Goal: Transaction & Acquisition: Purchase product/service

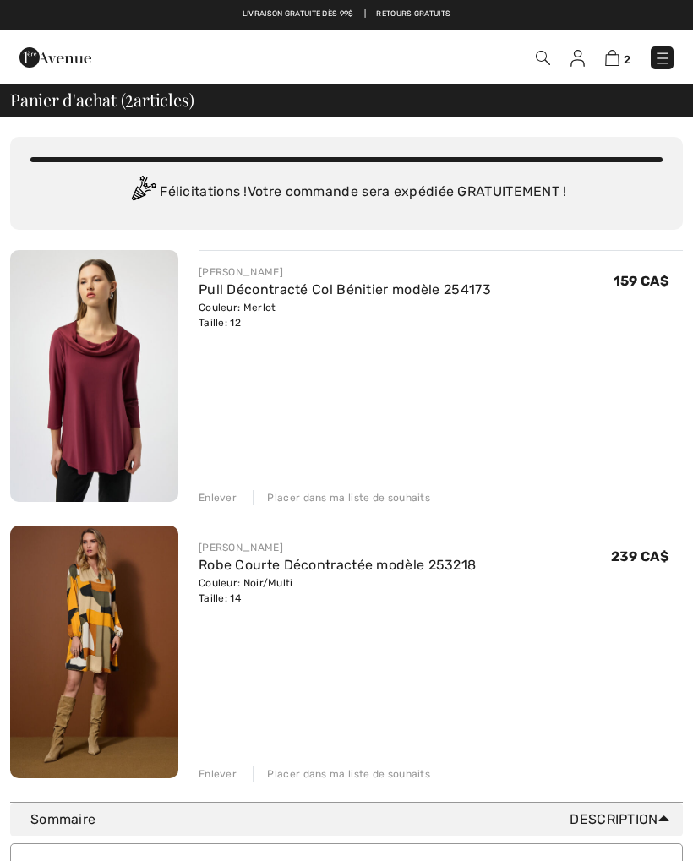
click at [214, 489] on div "Enlever Placer dans ma liste de souhaits" at bounding box center [440, 496] width 484 height 19
click at [223, 490] on div "Enlever" at bounding box center [217, 497] width 38 height 15
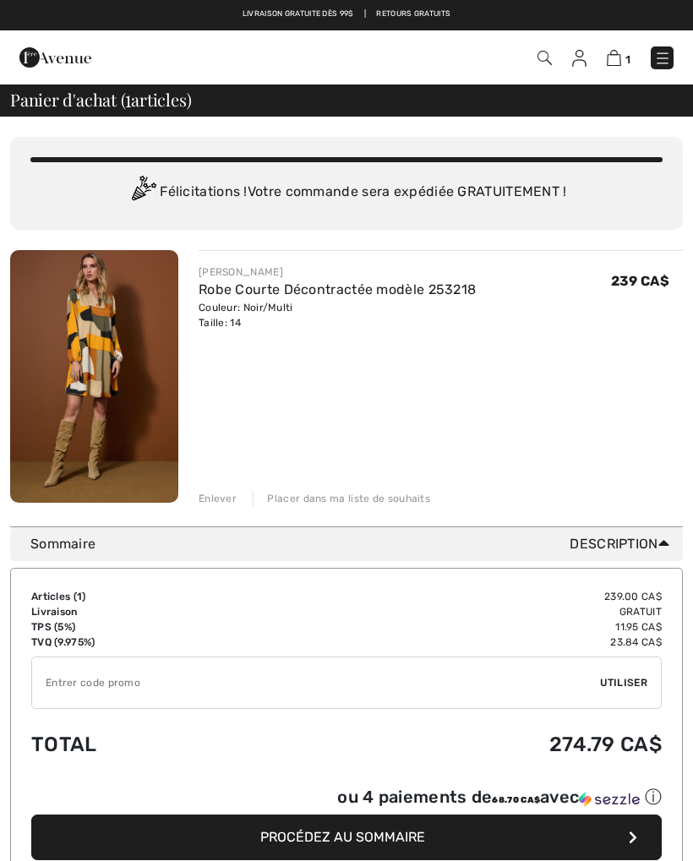
click at [215, 493] on div "Enlever" at bounding box center [217, 498] width 38 height 15
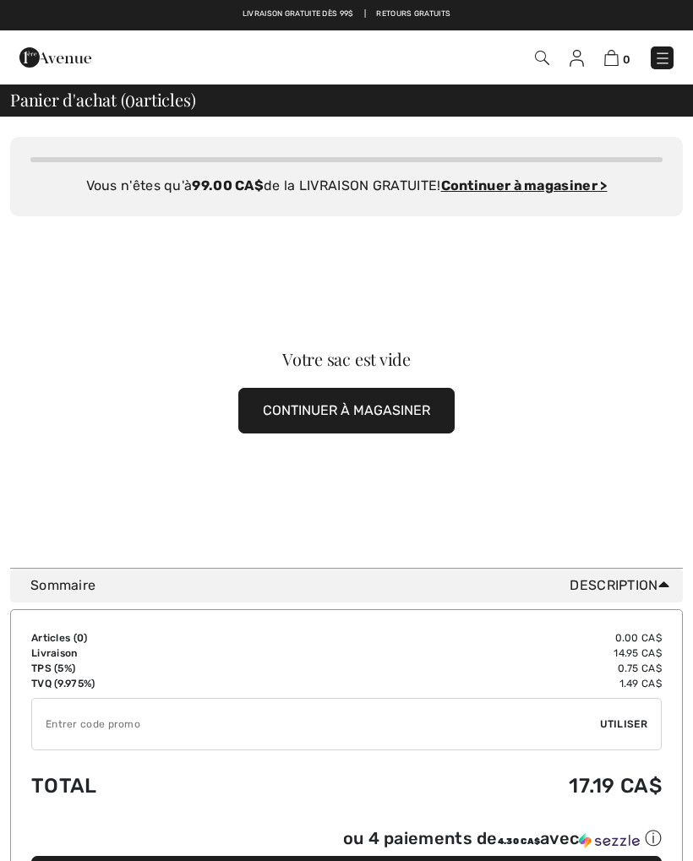
click at [389, 389] on button "CONTINUER À MAGASINER" at bounding box center [346, 411] width 216 height 46
click at [377, 407] on button "CONTINUER À MAGASINER" at bounding box center [346, 411] width 216 height 46
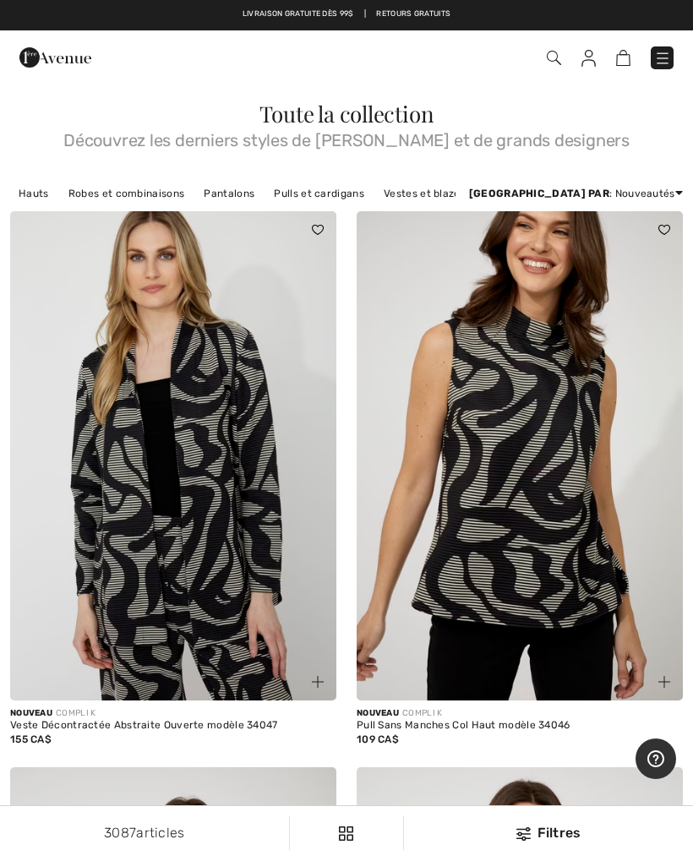
click at [146, 190] on link "Robes et combinaisons" at bounding box center [126, 193] width 133 height 22
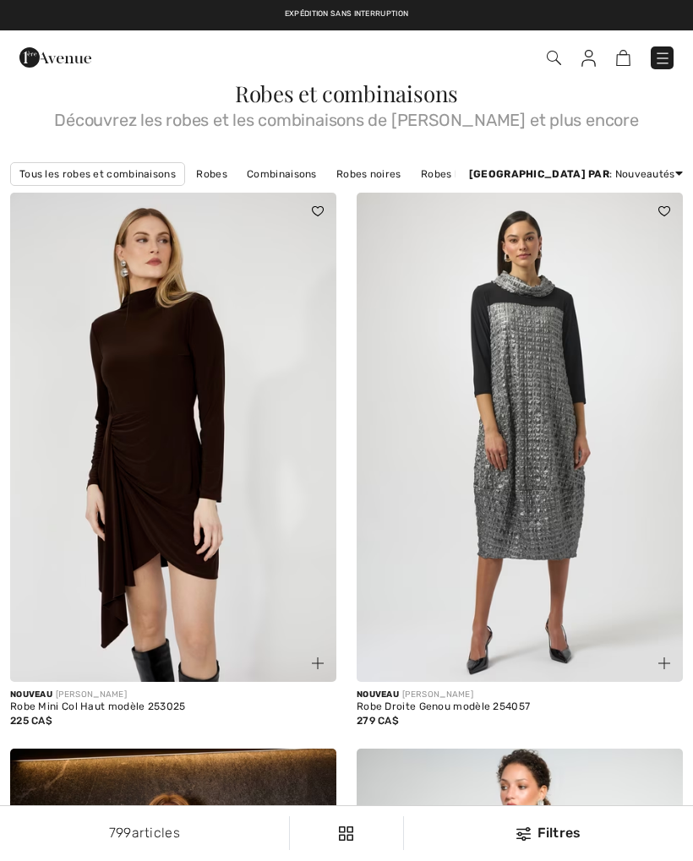
checkbox input "true"
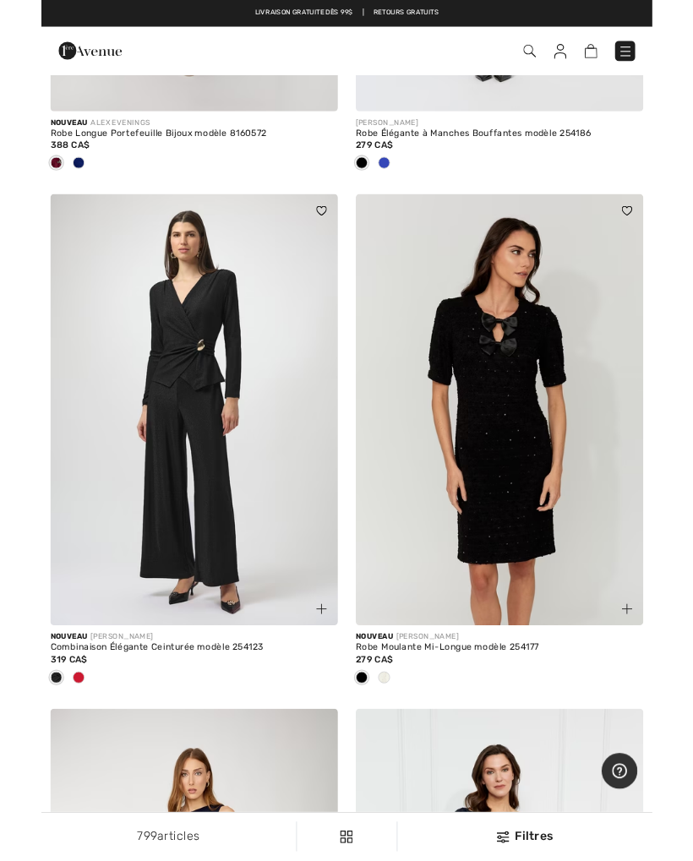
scroll to position [5783, 0]
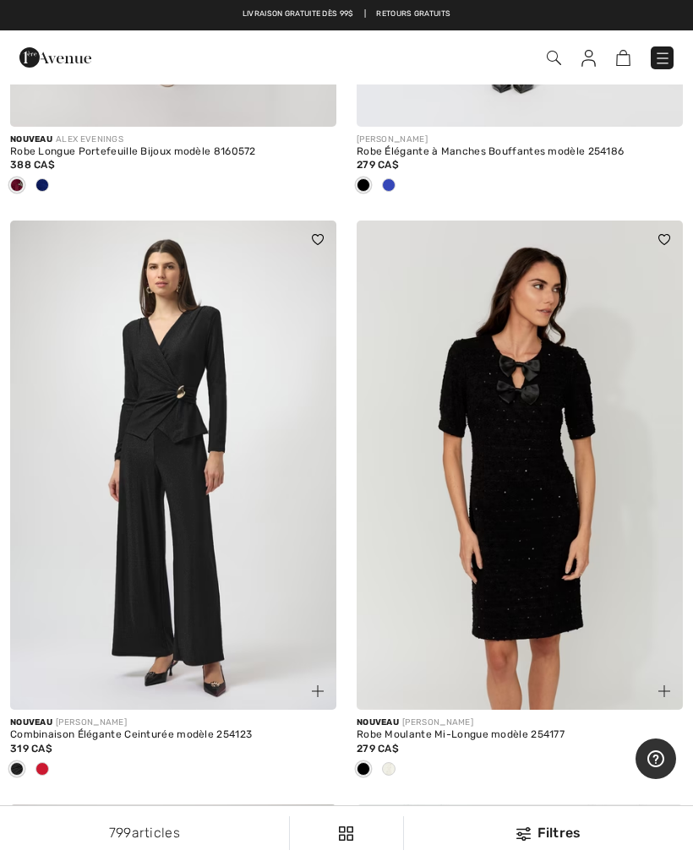
click at [36, 762] on span at bounding box center [42, 769] width 14 height 14
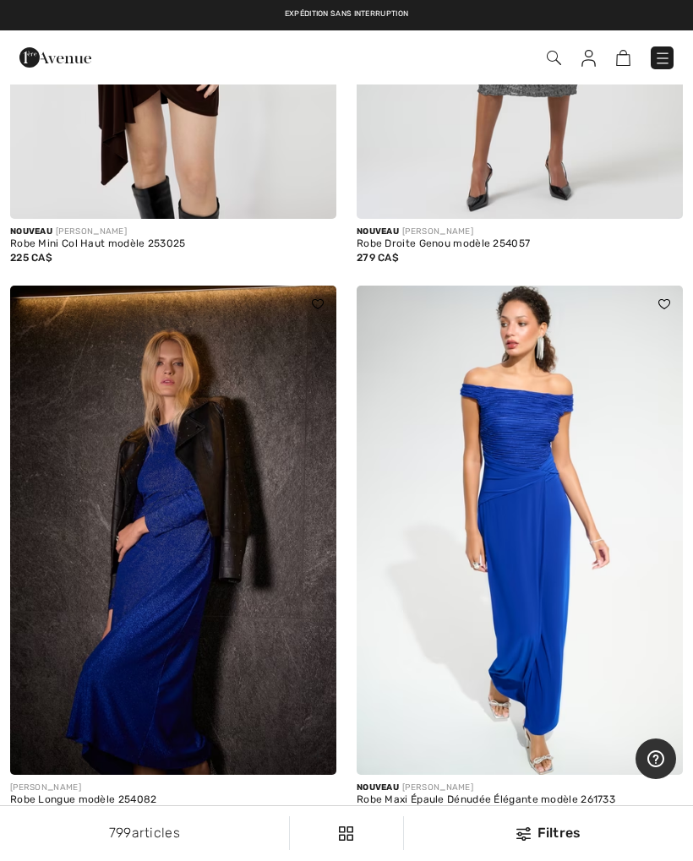
scroll to position [0, 0]
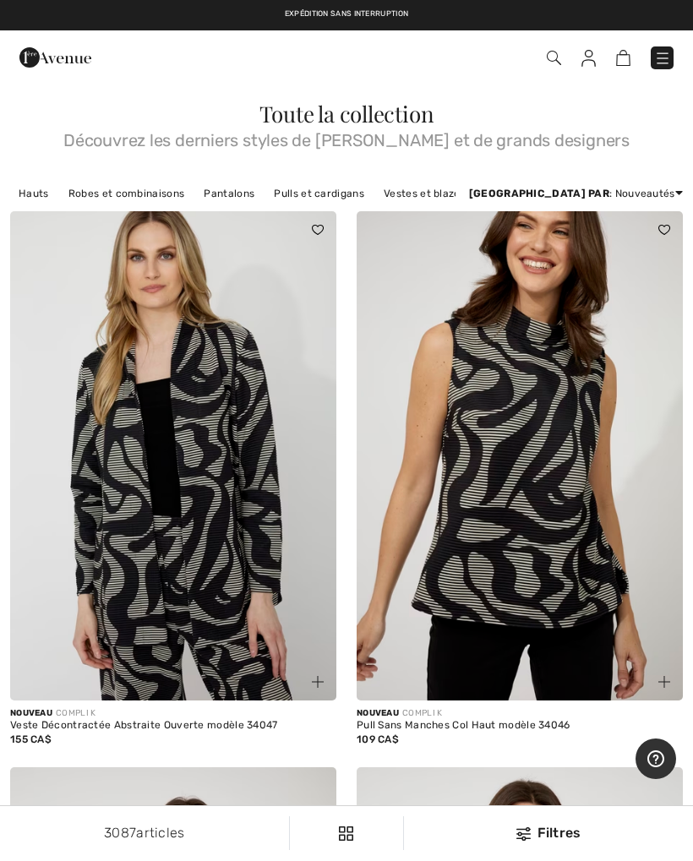
click at [311, 197] on link "Pulls et cardigans" at bounding box center [318, 193] width 106 height 22
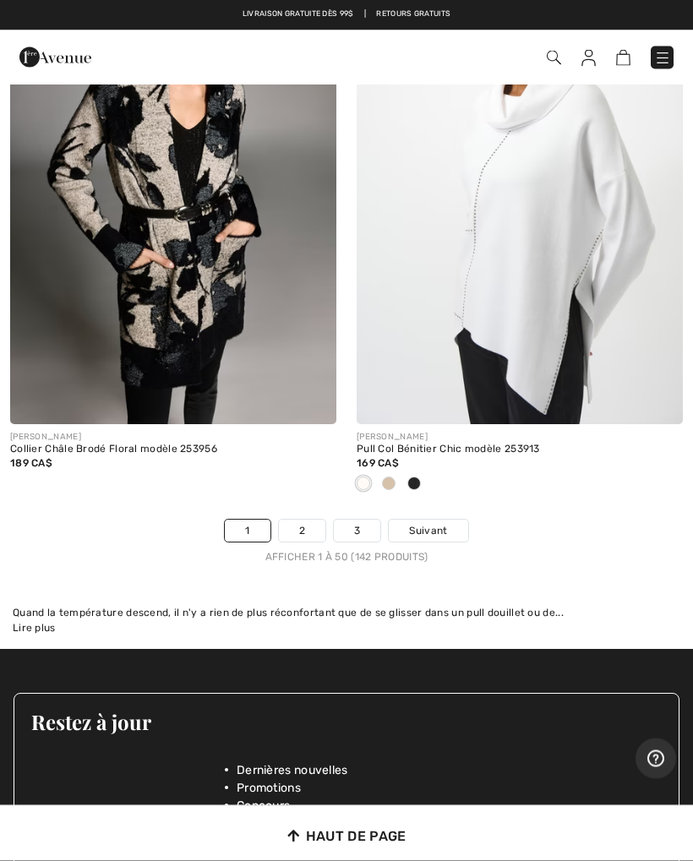
scroll to position [14475, 0]
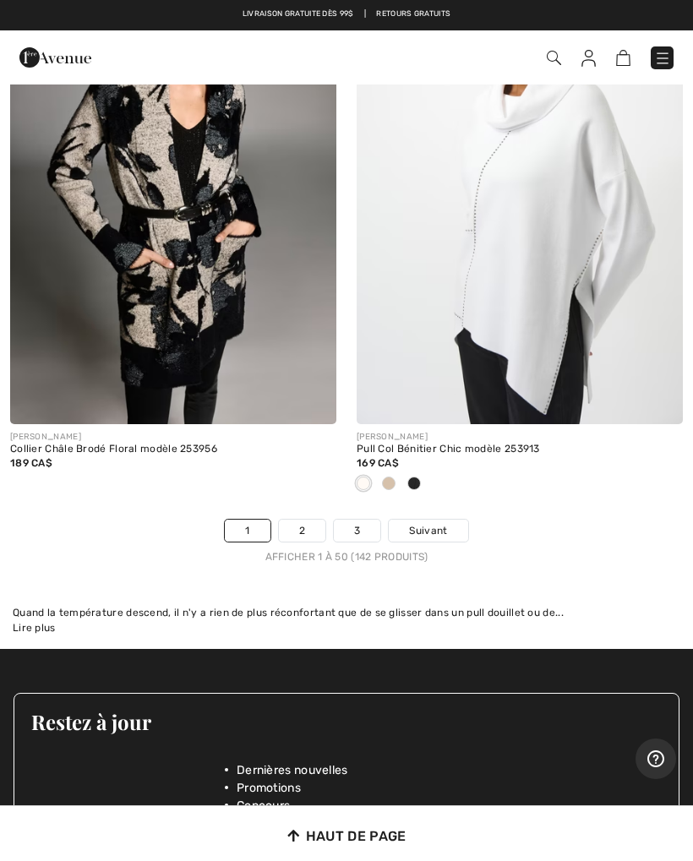
click at [432, 523] on span "Suivant" at bounding box center [428, 530] width 38 height 15
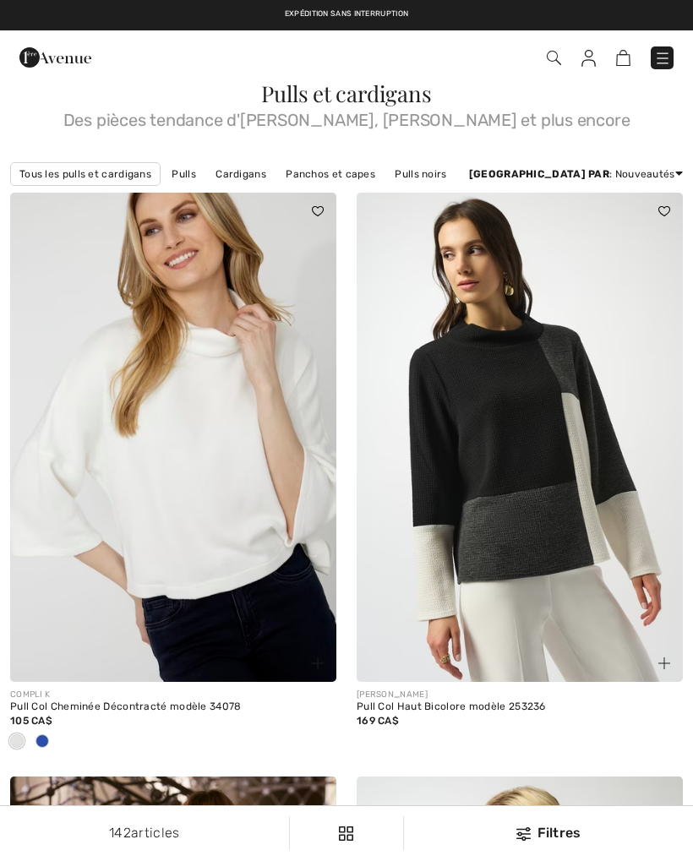
checkbox input "true"
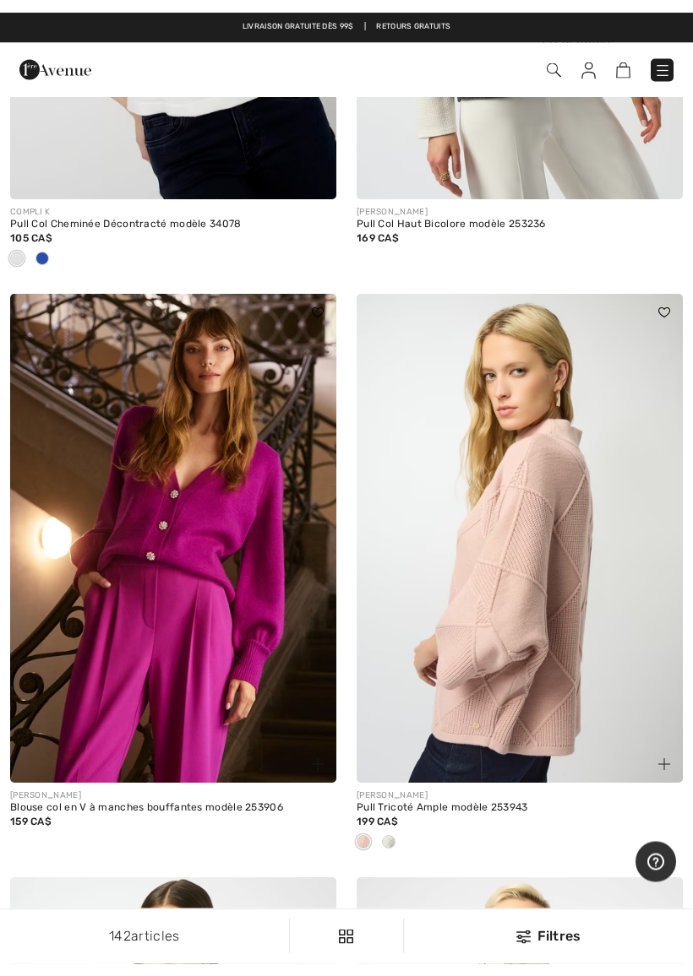
scroll to position [484, 0]
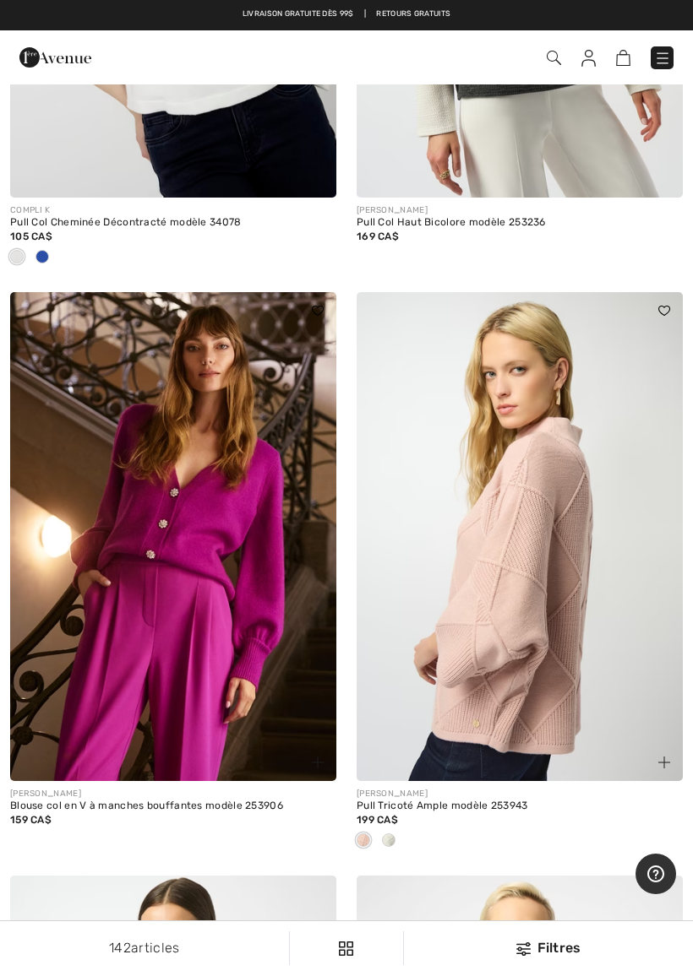
click at [508, 645] on img at bounding box center [519, 536] width 326 height 489
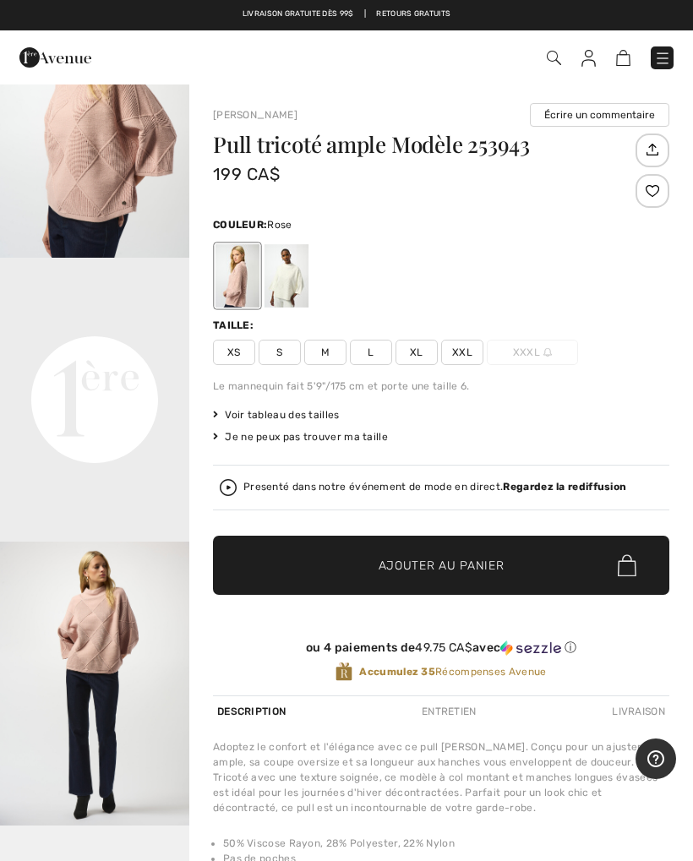
scroll to position [394, 0]
click at [371, 345] on span "L" at bounding box center [371, 352] width 42 height 25
click at [466, 550] on span "✔ Ajouté au panier Ajouter au panier" at bounding box center [441, 565] width 456 height 59
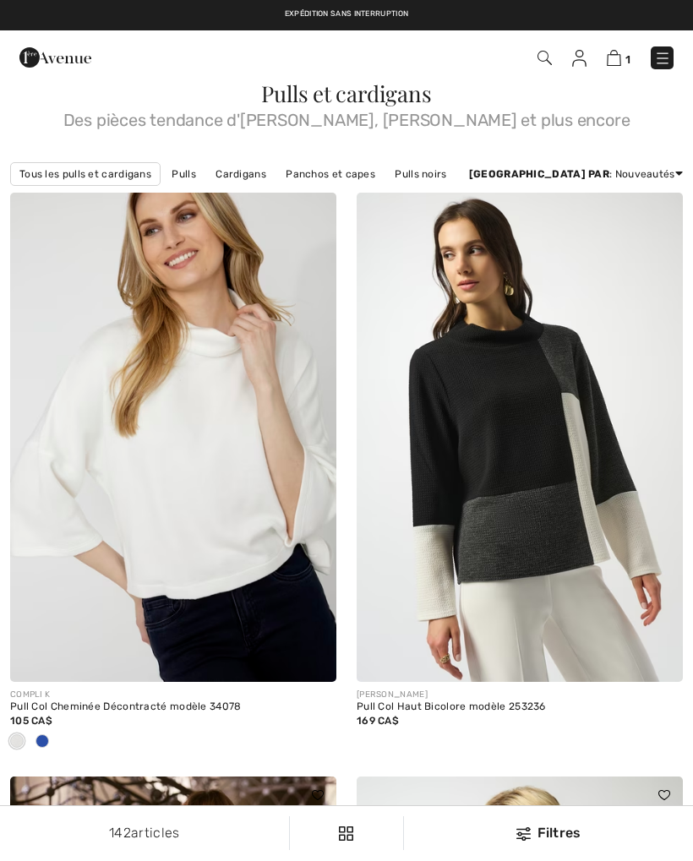
checkbox input "true"
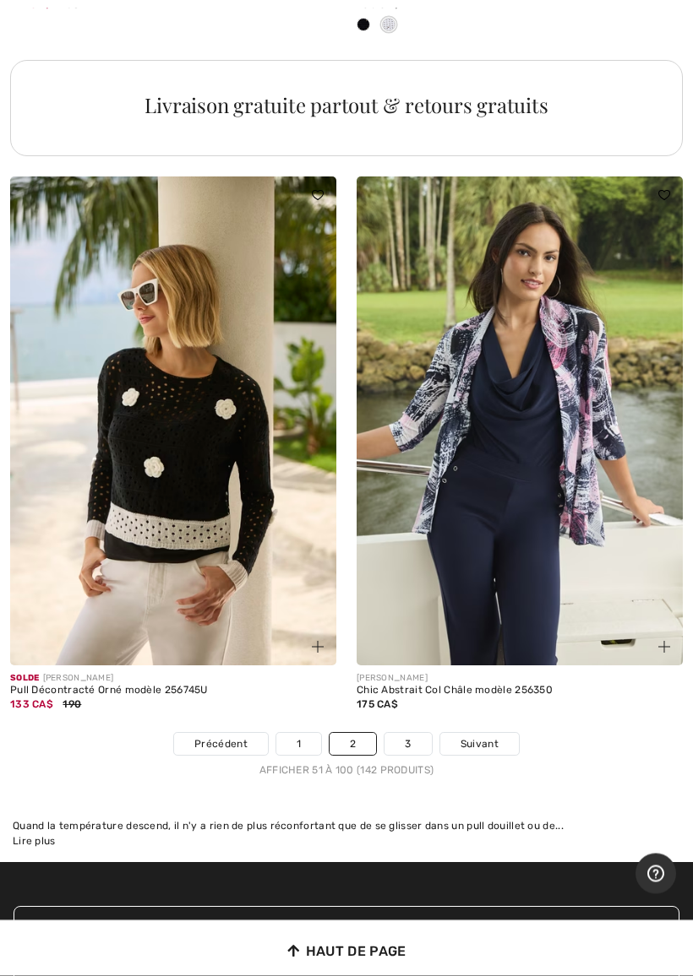
scroll to position [14134, 0]
click at [470, 737] on span "Suivant" at bounding box center [479, 744] width 38 height 15
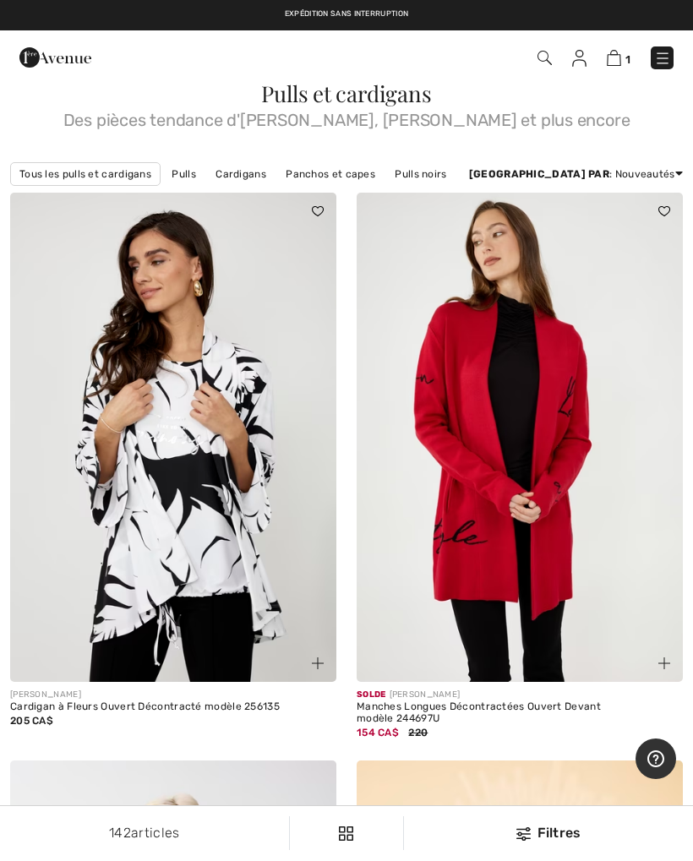
click at [173, 171] on link "Pulls" at bounding box center [183, 174] width 41 height 22
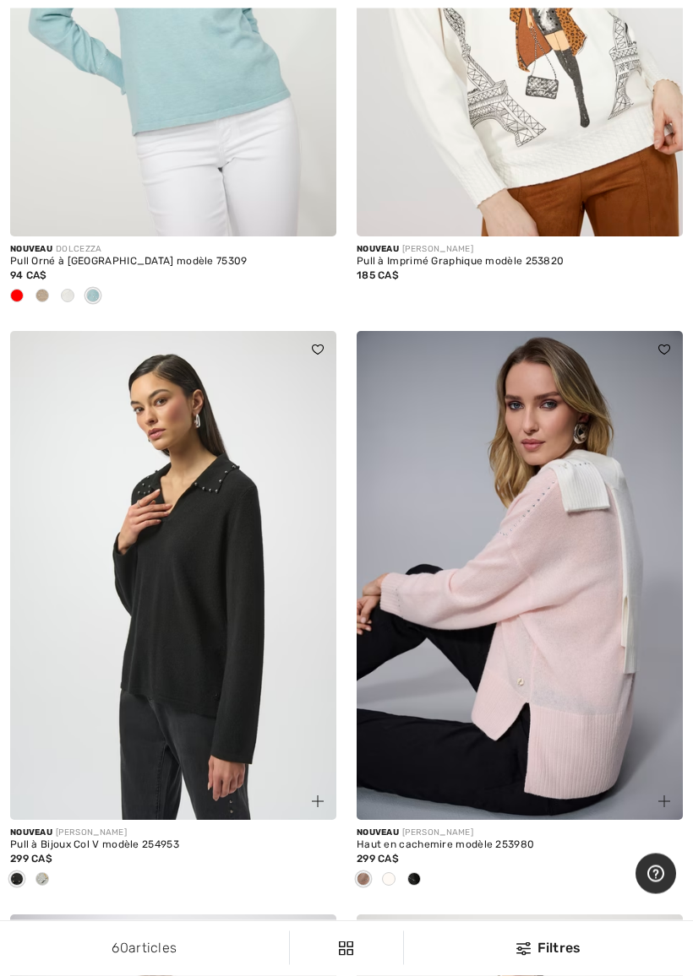
scroll to position [2144, 0]
click at [507, 679] on img at bounding box center [519, 575] width 326 height 489
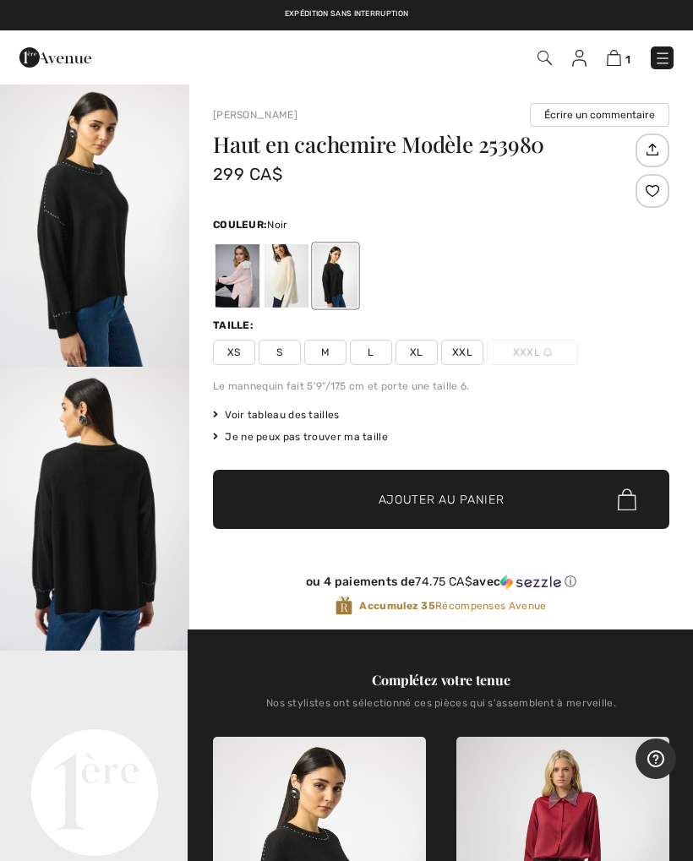
click at [239, 275] on div at bounding box center [237, 275] width 44 height 63
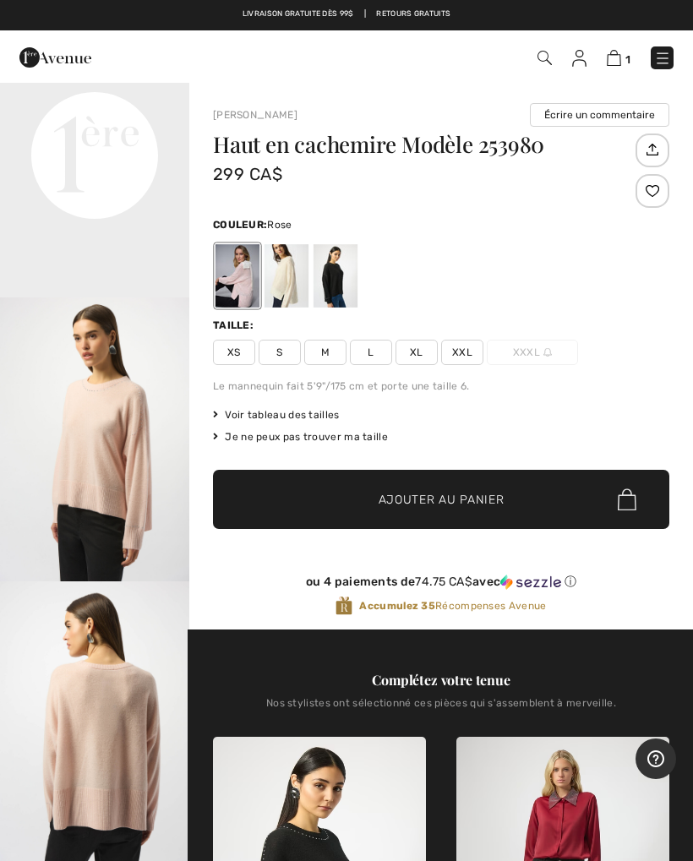
scroll to position [695, 0]
click at [120, 495] on img "3 / 6" at bounding box center [94, 439] width 189 height 284
